Goal: Task Accomplishment & Management: Complete application form

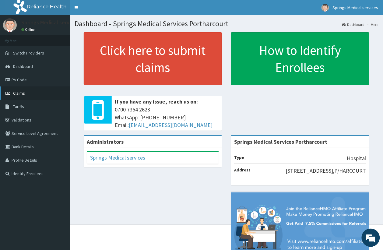
click at [22, 95] on span "Claims" at bounding box center [19, 93] width 12 height 5
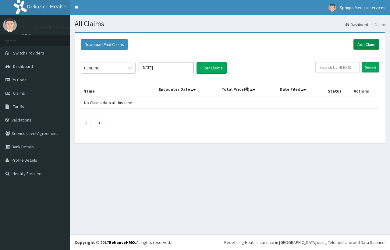
click at [362, 42] on link "Add Claim" at bounding box center [367, 44] width 26 height 10
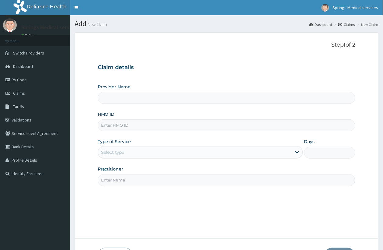
type input "Springs Medical Services Portharcourt"
click at [117, 124] on input "HMO ID" at bounding box center [227, 125] width 258 height 12
paste input "APG/10057/B"
type input "APG/10057/B"
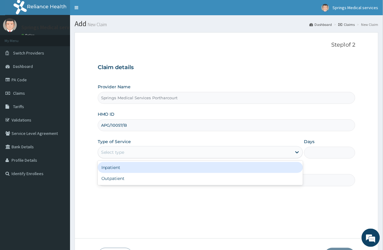
click at [113, 154] on div "Select type" at bounding box center [112, 152] width 23 height 6
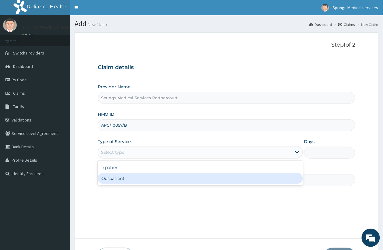
click at [111, 178] on div "Outpatient" at bounding box center [200, 178] width 205 height 11
type input "1"
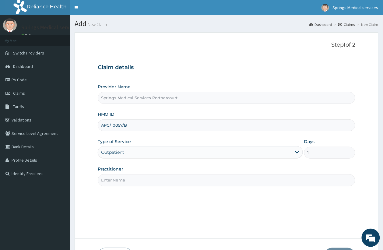
click at [113, 184] on input "Practitioner" at bounding box center [227, 180] width 258 height 12
type input "[PERSON_NAME]"
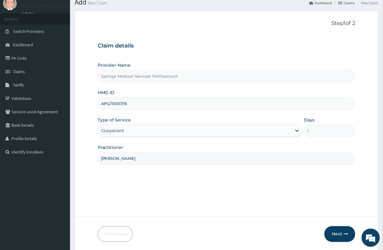
scroll to position [43, 0]
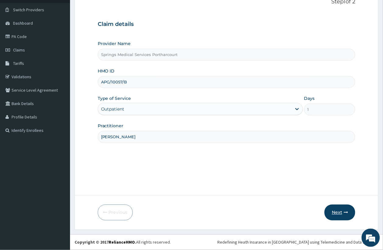
click at [347, 206] on button "Next" at bounding box center [340, 213] width 31 height 16
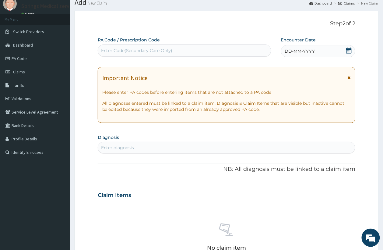
scroll to position [0, 0]
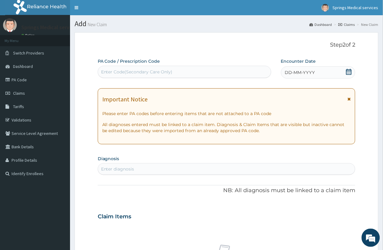
click at [142, 74] on div "Enter Code(Secondary Care Only)" at bounding box center [137, 72] width 72 height 6
paste input "PA/ED28CB"
type input "PA/ED28CB"
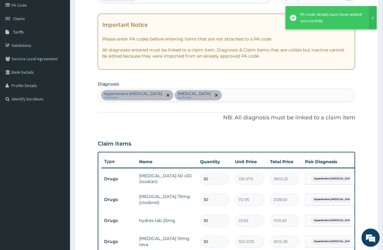
scroll to position [62, 0]
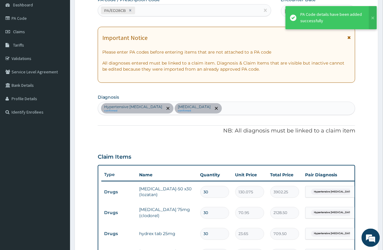
click at [213, 107] on div "Hypertensive heart failure confirmed Malaria confirmed" at bounding box center [227, 108] width 258 height 13
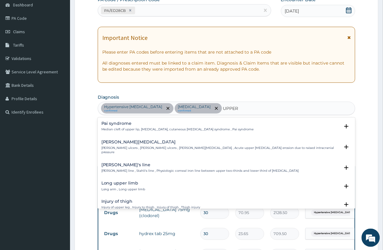
scroll to position [38, 0]
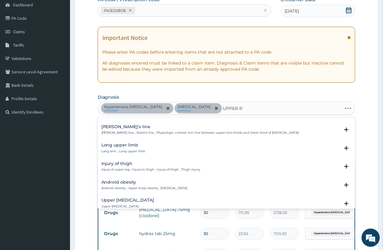
type input "UPPER RE"
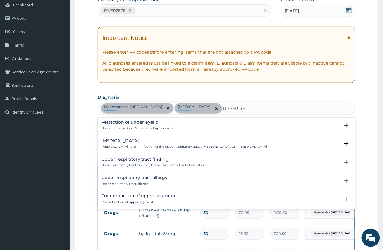
click at [146, 144] on div "Upper respiratory infection Upper respiratory infection , URTI - Infection of t…" at bounding box center [185, 144] width 166 height 11
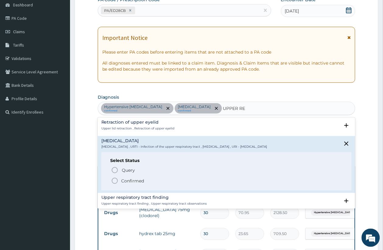
click at [130, 181] on p "Confirmed" at bounding box center [133, 181] width 23 height 6
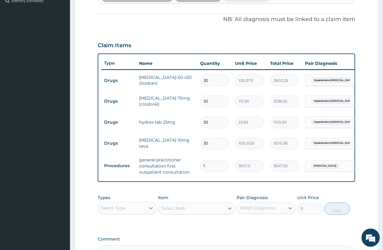
scroll to position [214, 0]
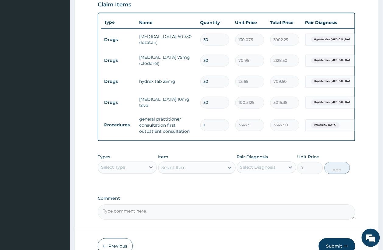
click at [136, 174] on div "Types Select Type" at bounding box center [127, 164] width 59 height 20
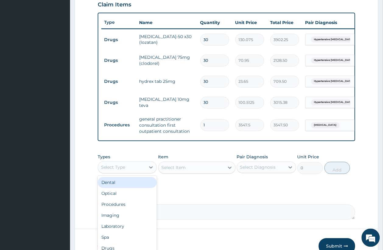
click at [137, 171] on div "Select Type" at bounding box center [122, 168] width 48 height 10
type input "DR"
click at [120, 188] on div "Drugs" at bounding box center [127, 182] width 59 height 11
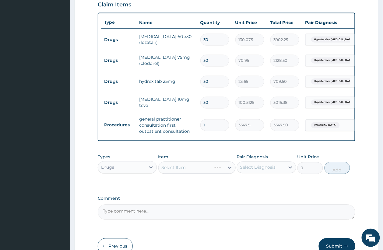
click at [199, 174] on div "Select Item" at bounding box center [197, 168] width 77 height 12
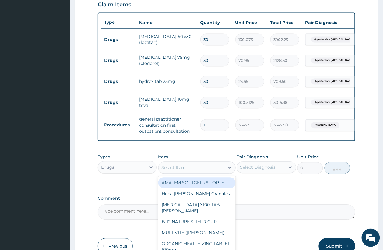
click at [197, 173] on div "Select Item" at bounding box center [192, 168] width 66 height 10
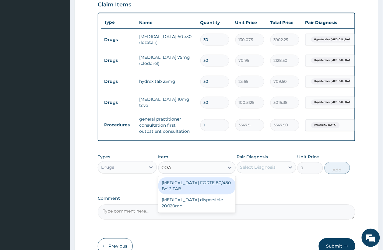
type input "COAR"
click at [206, 188] on div "COARTEM FORTE 80/480 BY 6 TAB" at bounding box center [197, 186] width 77 height 17
type input "449.35"
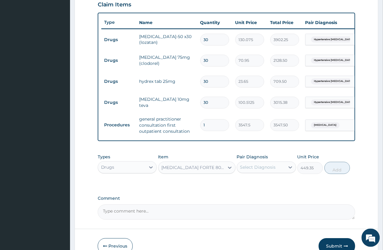
click at [270, 170] on div "Select Diagnosis" at bounding box center [259, 168] width 36 height 6
click at [264, 205] on div "Malaria" at bounding box center [266, 202] width 59 height 12
checkbox input "true"
click at [339, 174] on button "Add" at bounding box center [338, 168] width 26 height 12
type input "0"
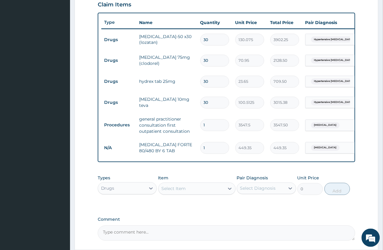
drag, startPoint x: 210, startPoint y: 148, endPoint x: 191, endPoint y: 145, distance: 19.5
click at [192, 146] on tr "N/A COARTEM FORTE 80/480 BY 6 TAB 1 449.35 449.35 Malaria Delete" at bounding box center [251, 148] width 299 height 21
type input "6"
type input "2696.10"
type input "6"
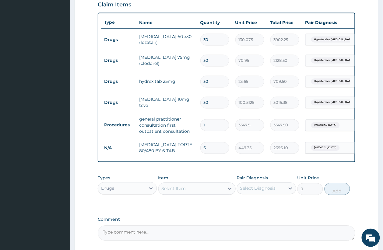
click at [179, 194] on div "Select Item" at bounding box center [192, 189] width 66 height 10
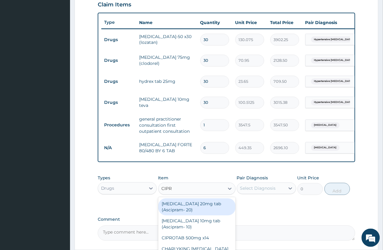
type input "CIPRO"
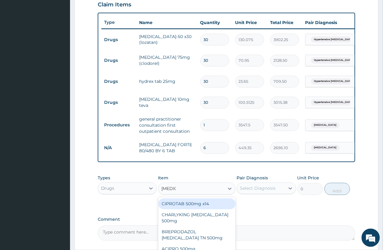
scroll to position [252, 0]
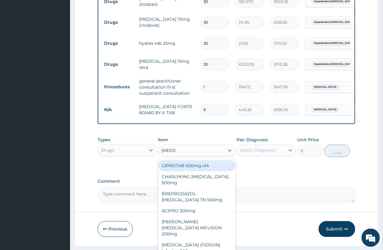
click at [210, 171] on div "CIPROTAB 500mg x14" at bounding box center [197, 166] width 77 height 11
type input "319.275"
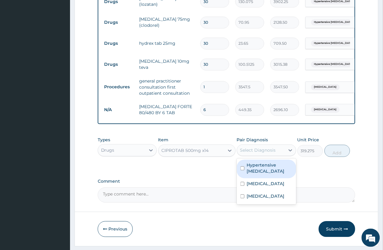
click at [264, 154] on div "Select Diagnosis" at bounding box center [259, 151] width 36 height 6
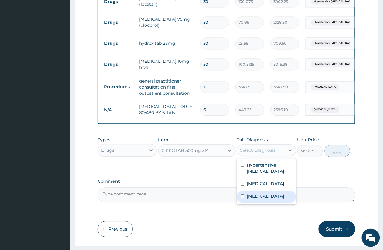
click at [261, 200] on label "Upper respiratory infection" at bounding box center [266, 197] width 38 height 6
checkbox input "true"
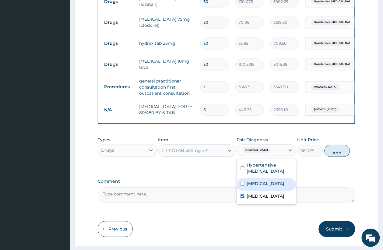
click at [337, 157] on button "Add" at bounding box center [338, 151] width 26 height 12
type input "0"
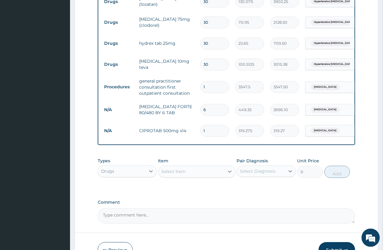
type input "10"
type input "3192.75"
type input "10"
click at [189, 178] on div "Select Item" at bounding box center [197, 172] width 77 height 12
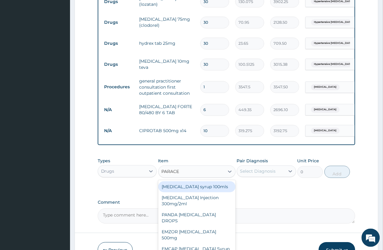
type input "PARACET"
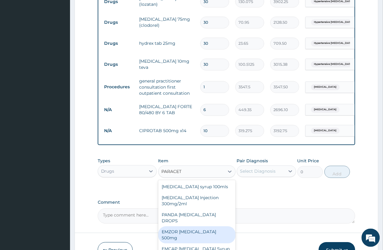
click at [213, 228] on div "EMZOR PARACETAMOL 500mg" at bounding box center [197, 235] width 77 height 17
type input "23.65"
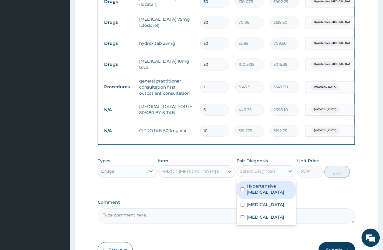
click at [262, 175] on div "Select Diagnosis" at bounding box center [259, 172] width 36 height 6
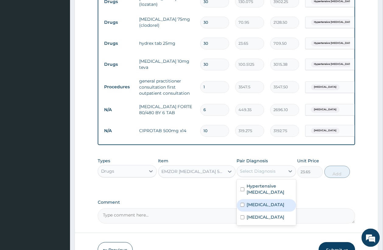
click at [272, 212] on div "Malaria" at bounding box center [266, 206] width 59 height 12
checkbox input "true"
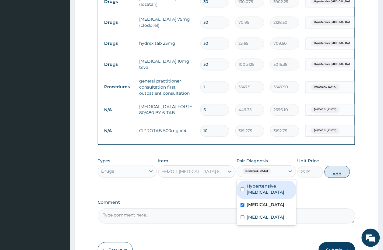
click at [328, 178] on button "Add" at bounding box center [338, 172] width 26 height 12
type input "0"
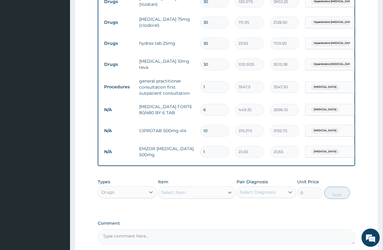
type input "18"
type input "425.70"
type input "18"
click at [221, 234] on div "Comment" at bounding box center [227, 233] width 258 height 24
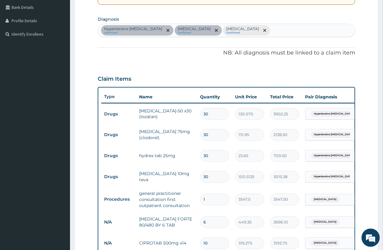
scroll to position [138, 0]
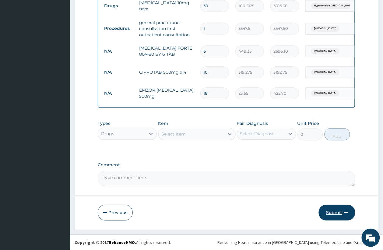
click at [329, 215] on button "Submit" at bounding box center [337, 213] width 37 height 16
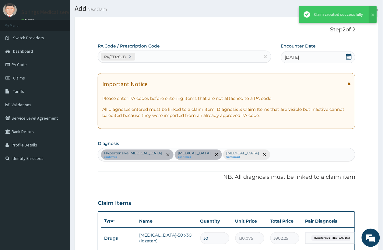
scroll to position [317, 0]
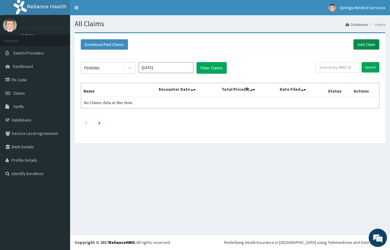
click at [366, 44] on link "Add Claim" at bounding box center [367, 44] width 26 height 10
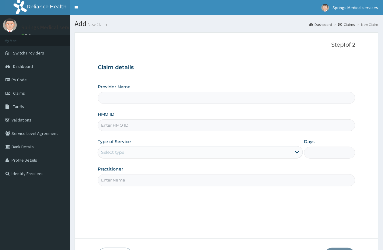
click at [113, 123] on input "HMO ID" at bounding box center [227, 125] width 258 height 12
type input "Springs Medical Services Portharcourt"
paste input "GSV/10605/A"
type input "GSV/10605/A"
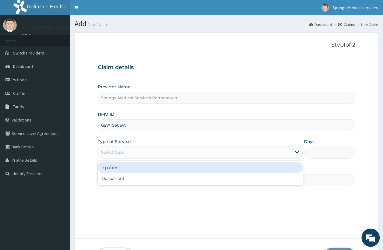
click at [110, 152] on div "Select type" at bounding box center [112, 152] width 23 height 6
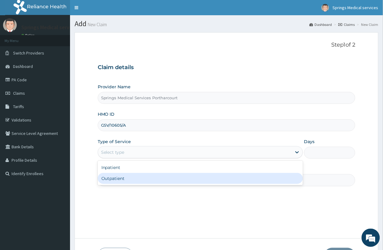
click at [106, 176] on div "Outpatient" at bounding box center [200, 178] width 205 height 11
type input "1"
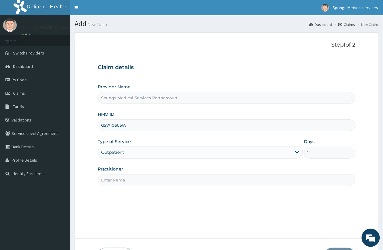
click at [112, 178] on input "Practitioner" at bounding box center [227, 180] width 258 height 12
type input "Tony"
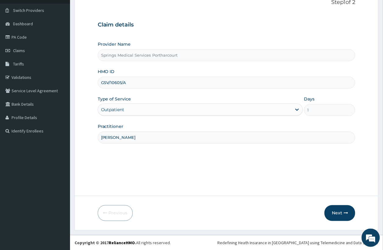
scroll to position [43, 0]
click at [335, 208] on button "Next" at bounding box center [340, 213] width 31 height 16
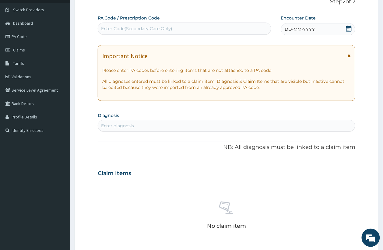
scroll to position [0, 0]
click at [134, 28] on div "Enter Code(Secondary Care Only)" at bounding box center [137, 29] width 72 height 6
paste input "PA/D4BA5B"
type input "PA/D4BA5B"
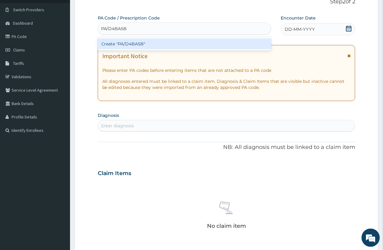
click at [127, 47] on div "Create "PA/D4BA5B"" at bounding box center [185, 43] width 174 height 11
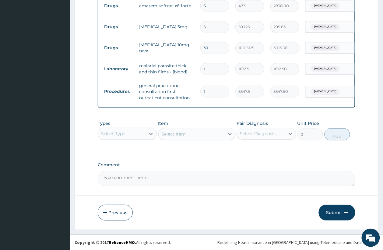
scroll to position [359, 0]
click at [336, 211] on button "Submit" at bounding box center [337, 213] width 37 height 16
